Goal: Transaction & Acquisition: Purchase product/service

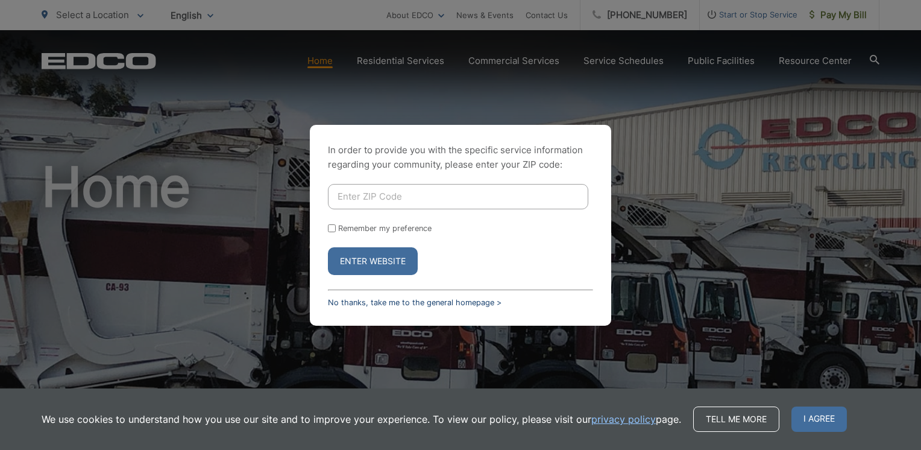
click at [467, 301] on link "No thanks, take me to the general homepage >" at bounding box center [415, 302] width 174 height 9
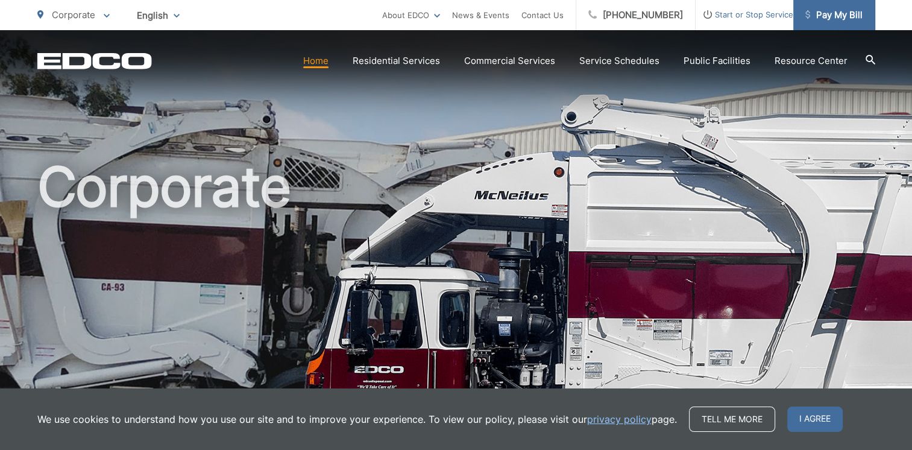
click at [821, 11] on span "Pay My Bill" at bounding box center [834, 15] width 57 height 14
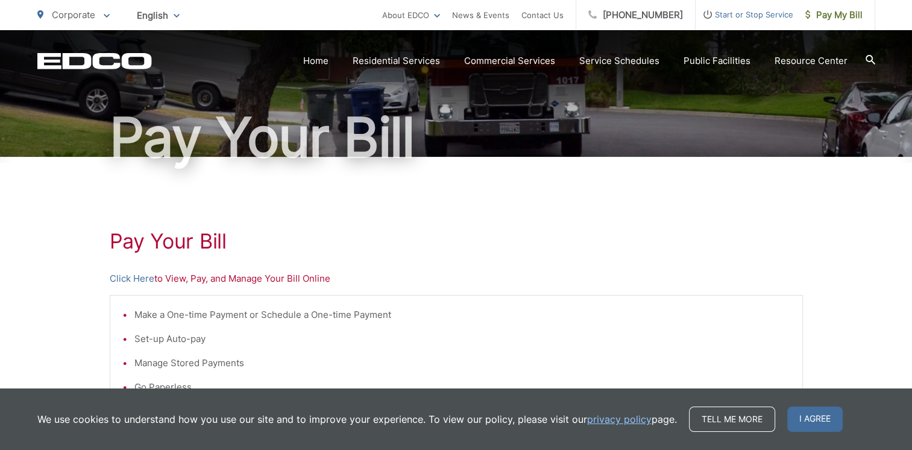
scroll to position [181, 0]
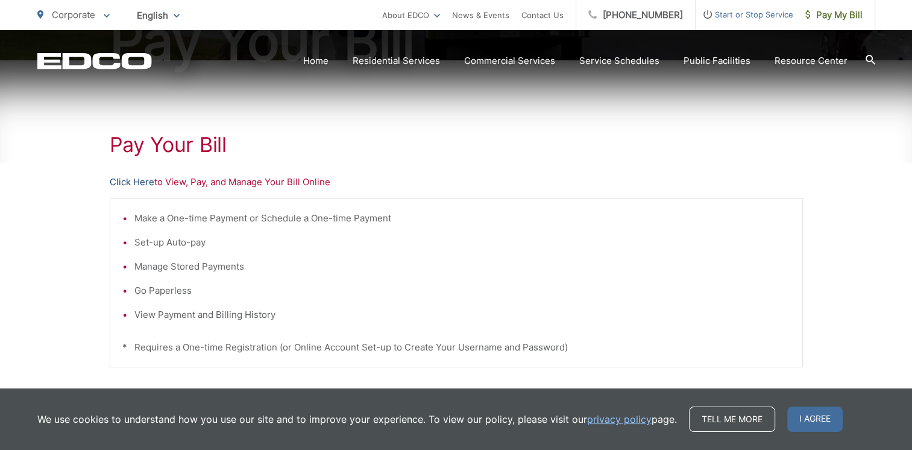
click at [142, 182] on link "Click Here" at bounding box center [132, 182] width 45 height 14
